Goal: Task Accomplishment & Management: Manage account settings

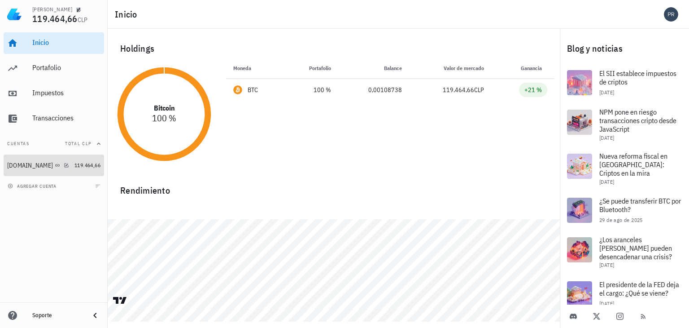
click at [62, 165] on div "[DOMAIN_NAME]" at bounding box center [39, 165] width 64 height 9
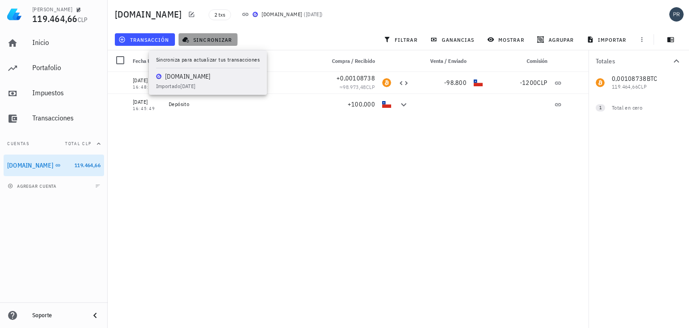
click at [216, 38] on span "sincronizar" at bounding box center [208, 39] width 48 height 7
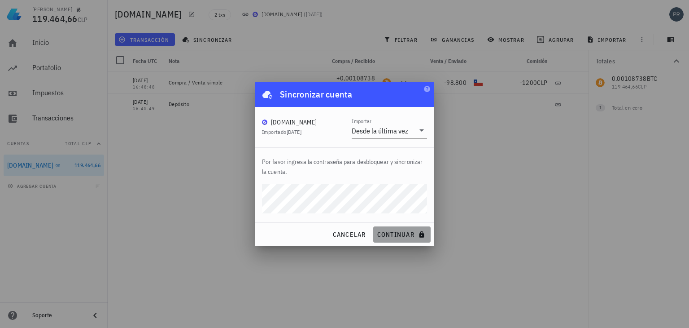
click at [386, 235] on span "continuar" at bounding box center [402, 234] width 50 height 8
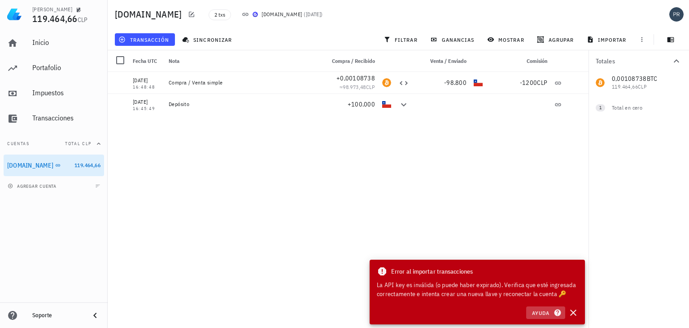
click at [545, 308] on span "Ayuda" at bounding box center [546, 312] width 28 height 8
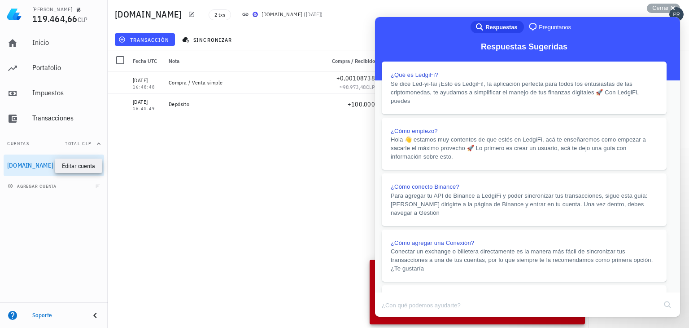
click at [65, 164] on icon "button" at bounding box center [67, 165] width 4 height 4
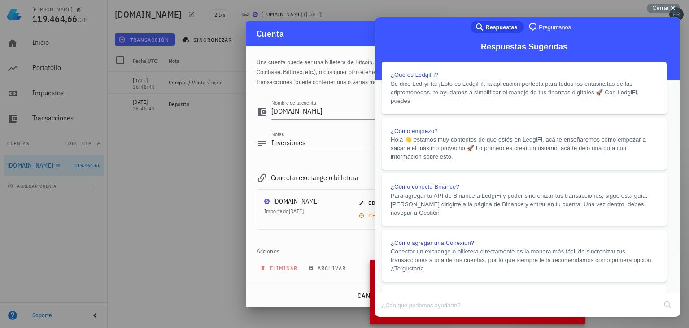
drag, startPoint x: 352, startPoint y: 36, endPoint x: 259, endPoint y: 44, distance: 92.8
click at [259, 44] on div "Cuenta" at bounding box center [345, 33] width 198 height 25
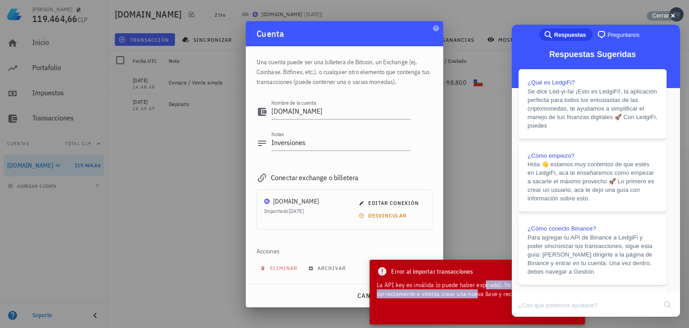
drag, startPoint x: 467, startPoint y: 278, endPoint x: 458, endPoint y: 304, distance: 27.0
click at [458, 304] on div "Error al importar transacciones La API key es inválida (o puede haber expirado)…" at bounding box center [477, 291] width 215 height 65
click at [469, 223] on div at bounding box center [344, 164] width 689 height 328
click at [478, 289] on div "La API key es inválida (o puede haber expirado). Verifica que esté ingresada co…" at bounding box center [477, 289] width 201 height 18
drag, startPoint x: 557, startPoint y: 39, endPoint x: 420, endPoint y: 46, distance: 137.5
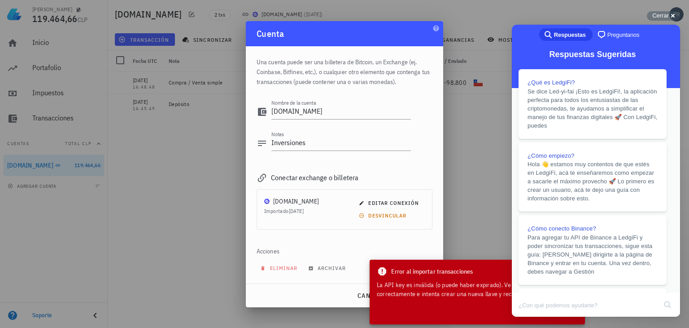
click at [529, 317] on button "Close" at bounding box center [521, 323] width 16 height 12
click at [659, 17] on span "Cerrar" at bounding box center [661, 15] width 17 height 7
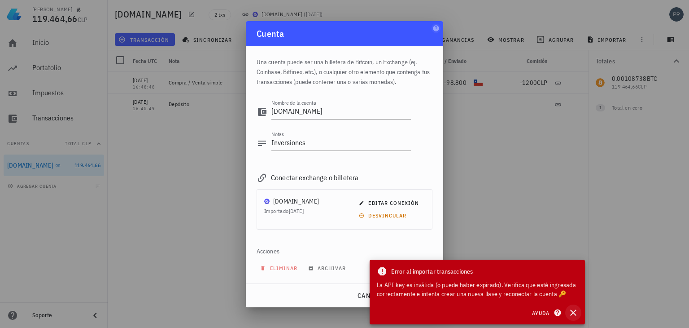
click at [572, 313] on icon "button" at bounding box center [574, 312] width 6 height 6
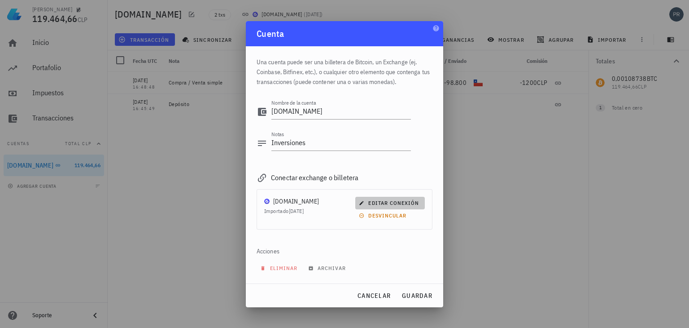
click at [393, 202] on span "editar conexión" at bounding box center [390, 202] width 58 height 7
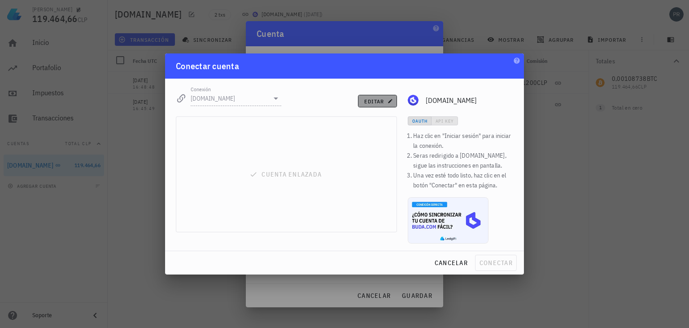
click at [373, 102] on span "editar" at bounding box center [377, 101] width 27 height 7
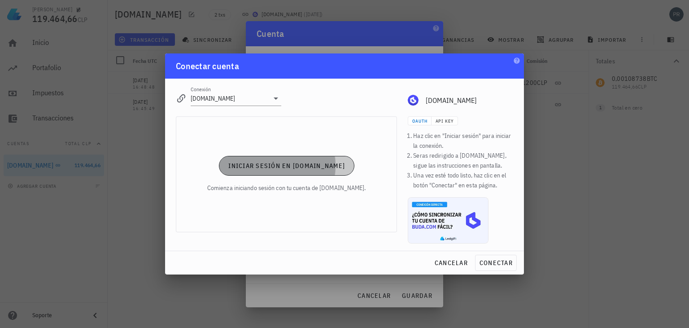
click at [314, 166] on span "Iniciar sesión en [DOMAIN_NAME]" at bounding box center [286, 166] width 117 height 8
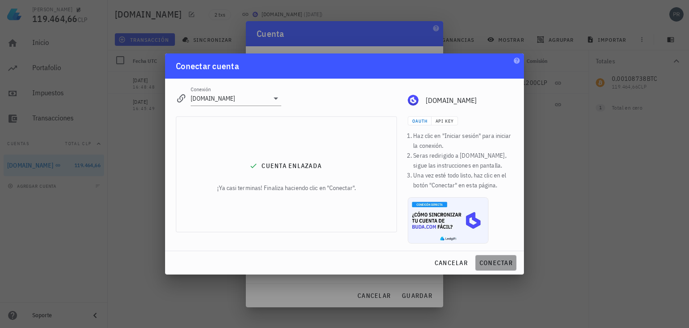
click at [496, 261] on span "conectar" at bounding box center [496, 263] width 34 height 8
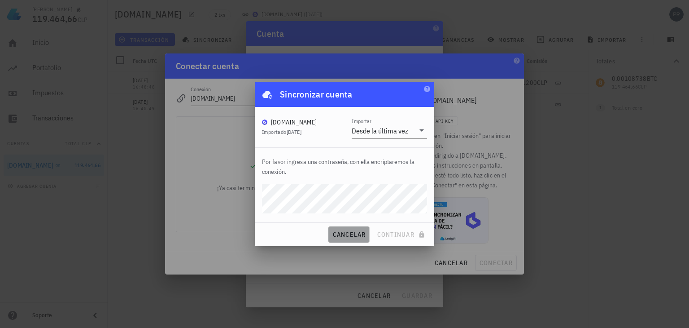
click at [345, 235] on span "cancelar" at bounding box center [349, 234] width 34 height 8
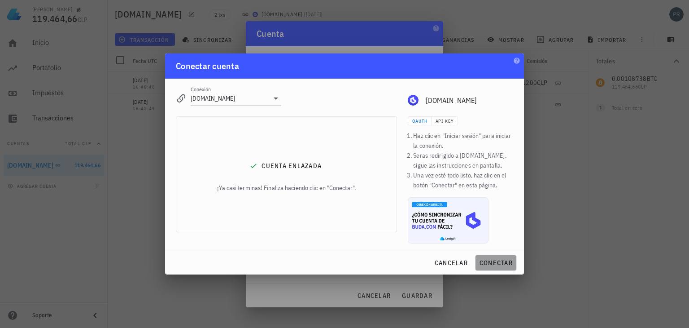
click at [485, 263] on span "conectar" at bounding box center [496, 263] width 34 height 8
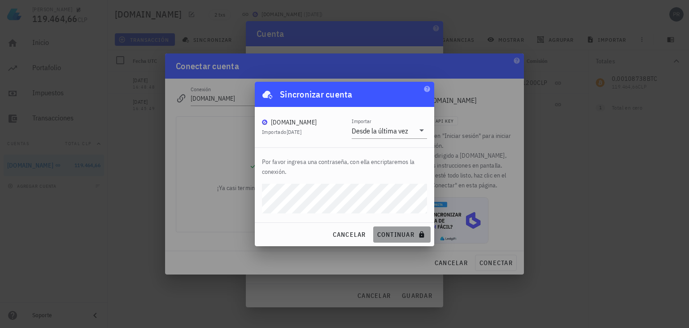
click at [394, 232] on span "continuar" at bounding box center [402, 234] width 50 height 8
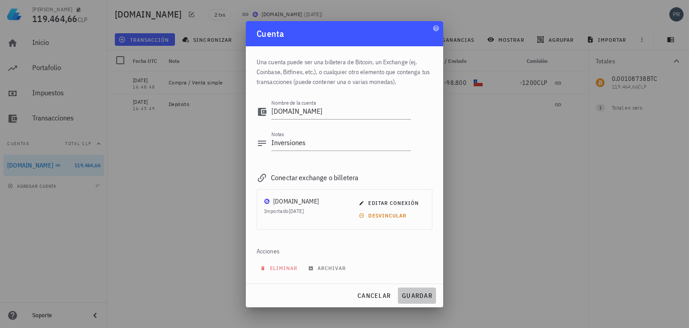
click at [413, 297] on span "guardar" at bounding box center [417, 295] width 31 height 8
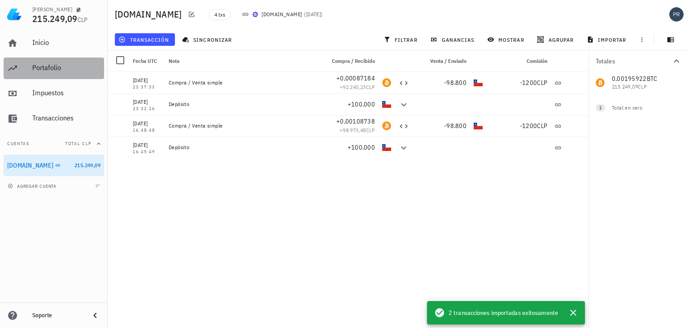
click at [50, 67] on div "Portafolio" at bounding box center [66, 67] width 68 height 9
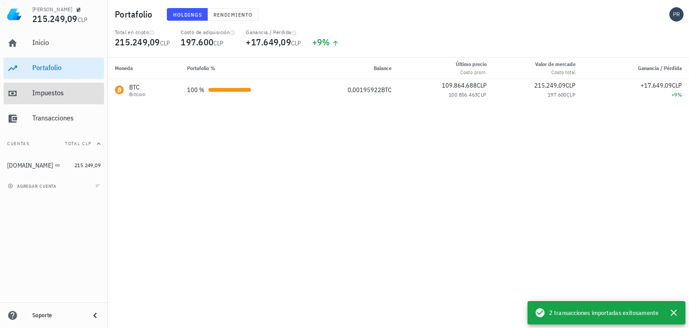
click at [63, 93] on div "Impuestos" at bounding box center [66, 92] width 68 height 9
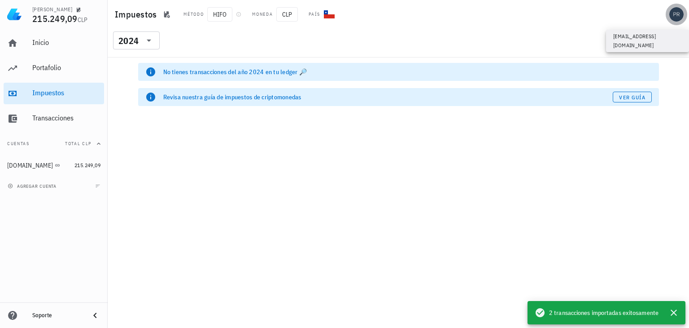
click at [672, 15] on div "avatar" at bounding box center [677, 14] width 14 height 14
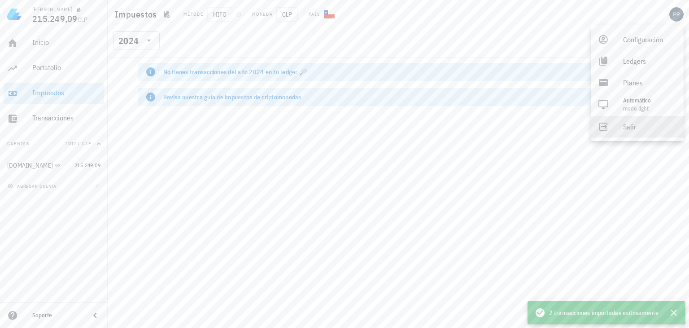
click at [628, 124] on div "Salir" at bounding box center [649, 127] width 53 height 18
